Goal: Find specific page/section: Find specific page/section

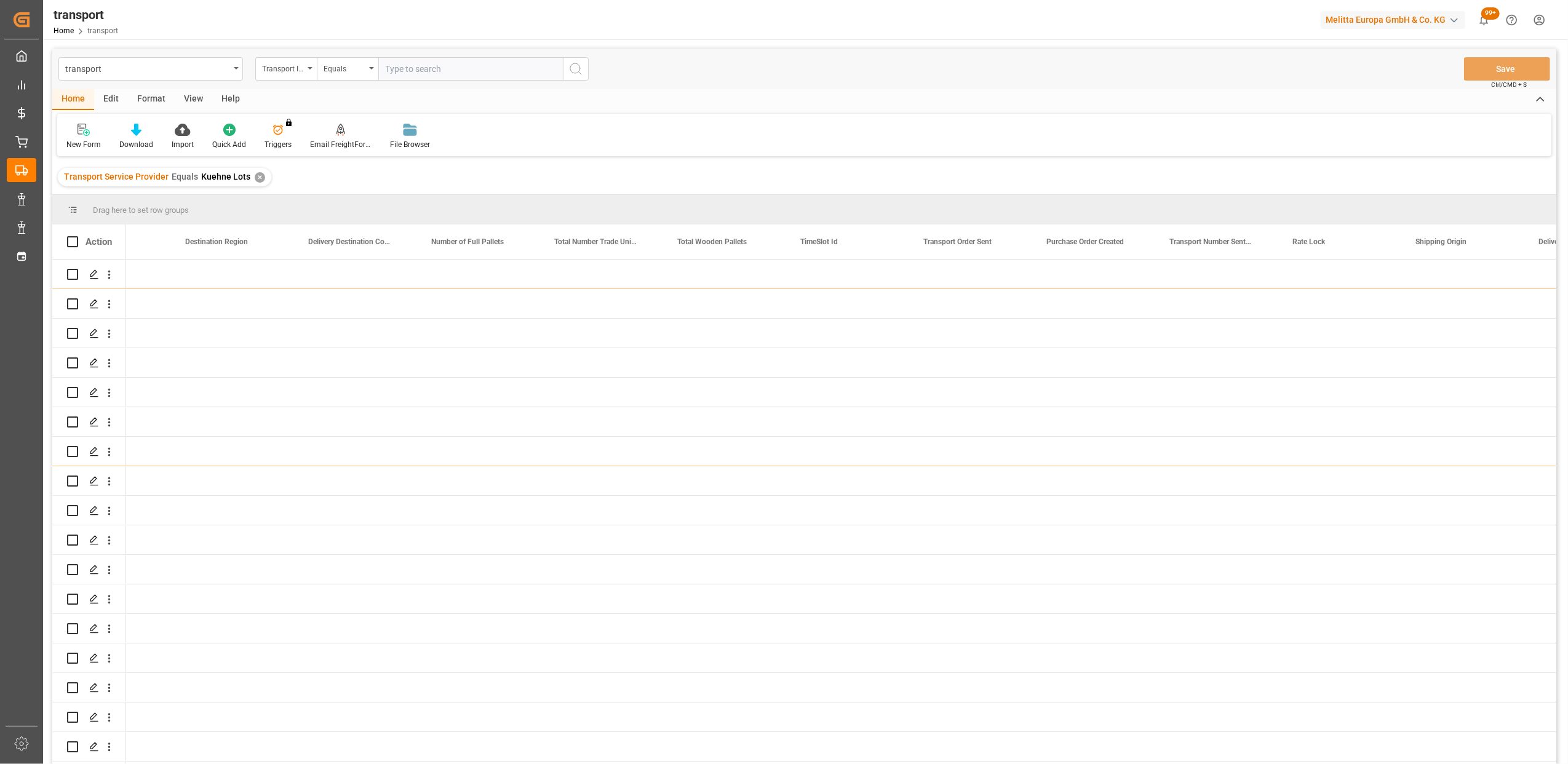
scroll to position [0, 2786]
